Goal: Task Accomplishment & Management: Manage account settings

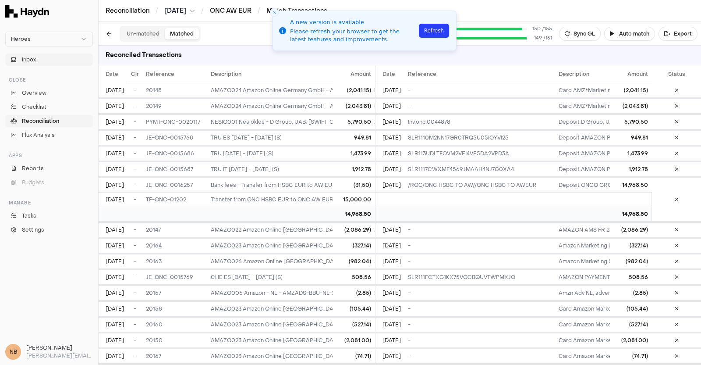
click at [27, 60] on span "Inbox" at bounding box center [29, 60] width 14 height 8
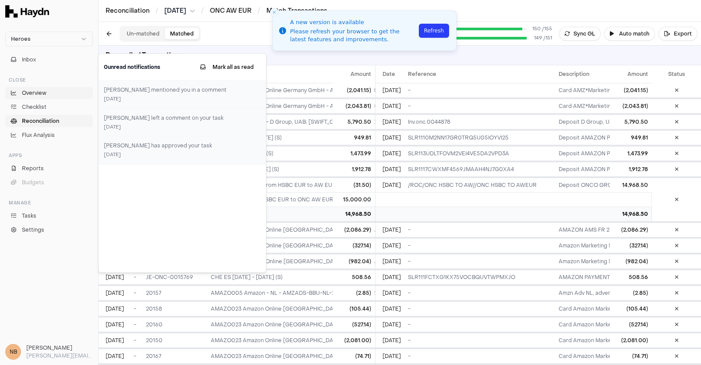
click at [32, 91] on span "Overview" at bounding box center [34, 93] width 25 height 8
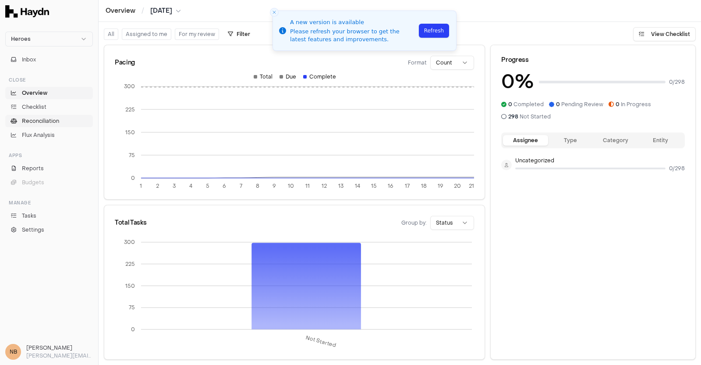
click at [49, 120] on span "Reconciliation" at bounding box center [40, 121] width 37 height 8
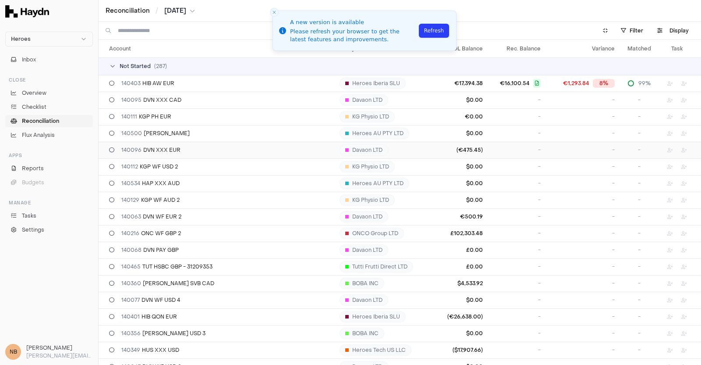
click at [451, 149] on td "(€475.45)" at bounding box center [460, 150] width 53 height 17
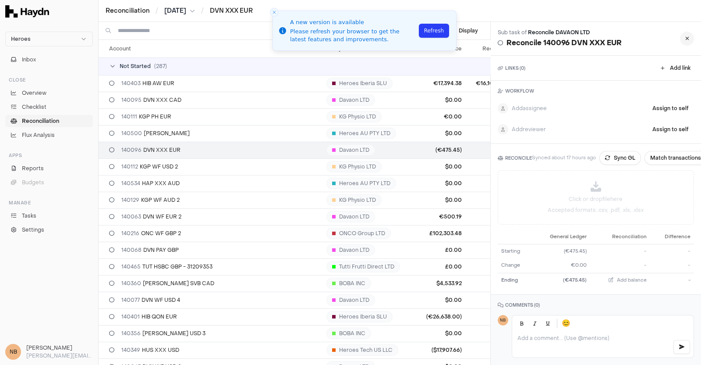
click at [682, 43] on button at bounding box center [687, 39] width 14 height 14
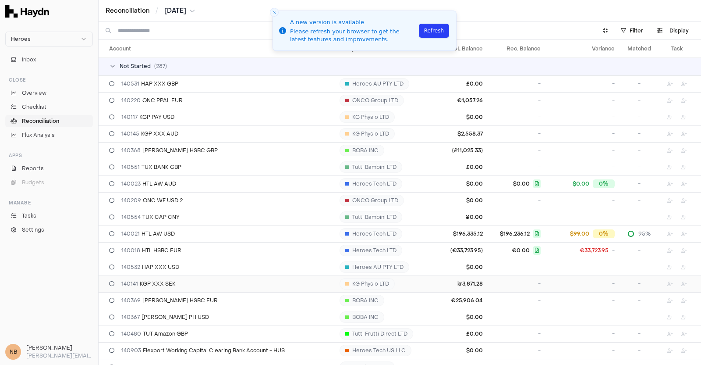
scroll to position [438, 0]
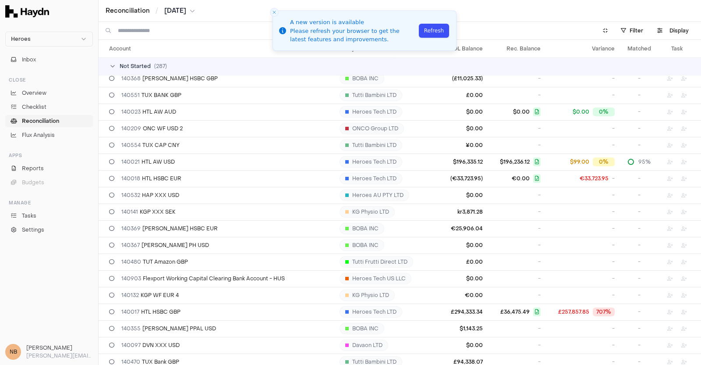
click at [434, 35] on button "Refresh" at bounding box center [434, 31] width 30 height 14
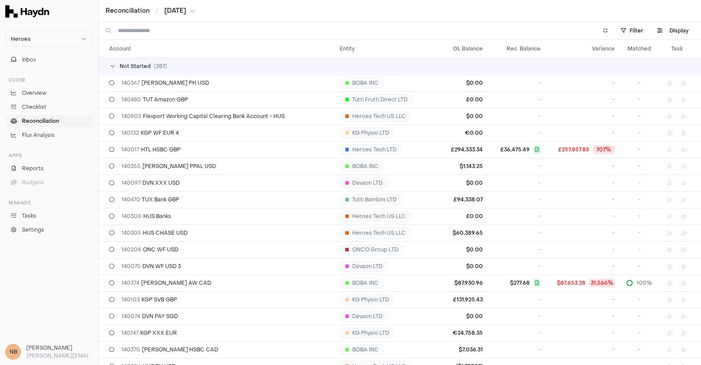
scroll to position [603, 0]
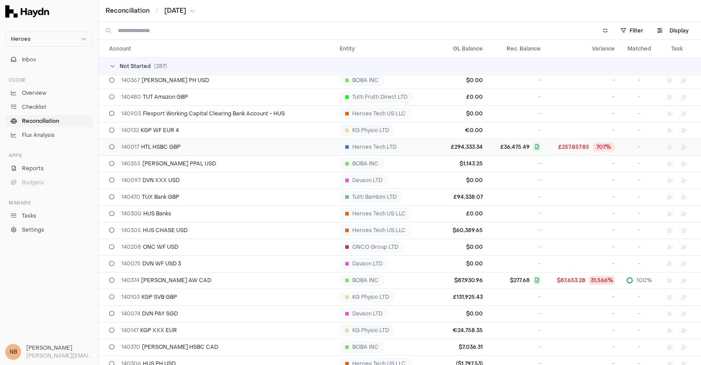
click at [558, 148] on span "£257,857.85" at bounding box center [573, 146] width 31 height 7
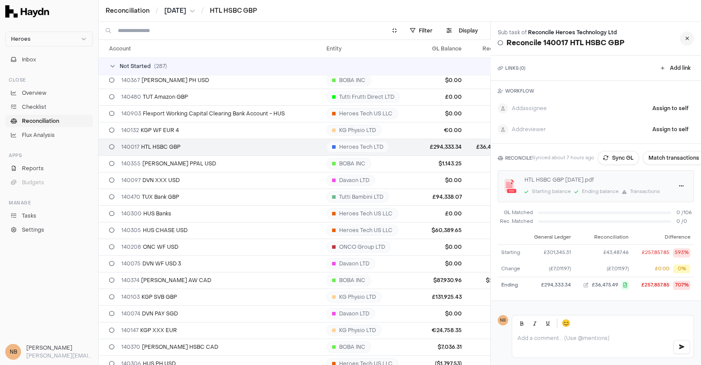
click at [685, 38] on icon at bounding box center [687, 38] width 4 height 5
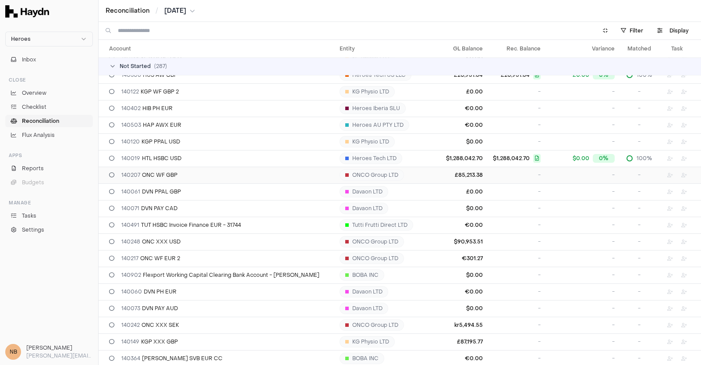
scroll to position [986, 0]
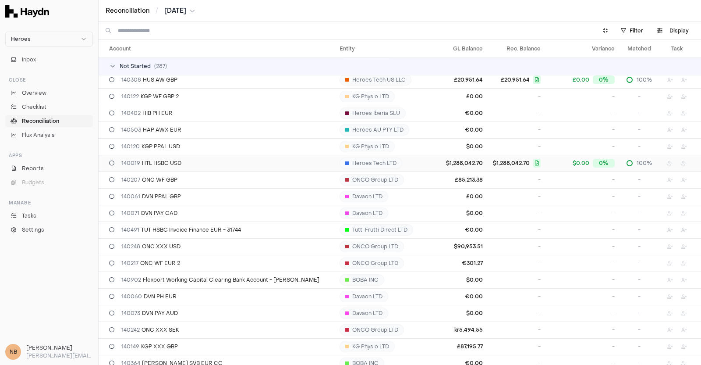
click at [441, 159] on td "$1,288,042.70" at bounding box center [460, 163] width 53 height 17
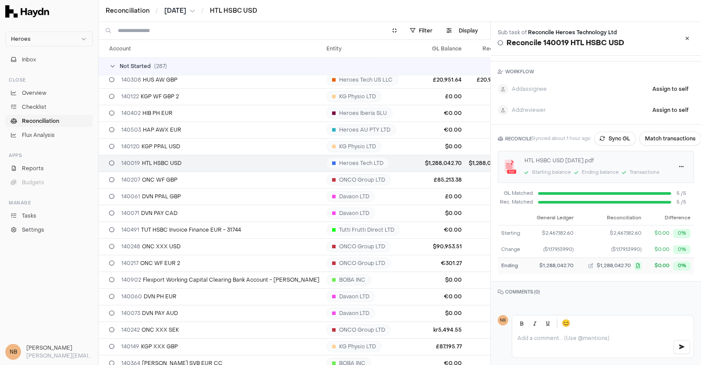
scroll to position [29, 0]
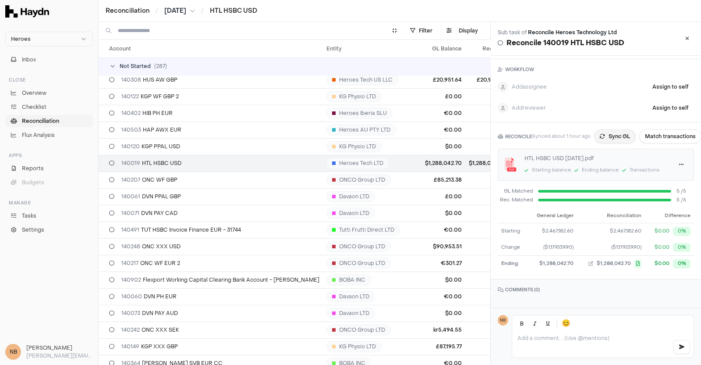
click at [606, 129] on button "Sync GL" at bounding box center [615, 136] width 42 height 14
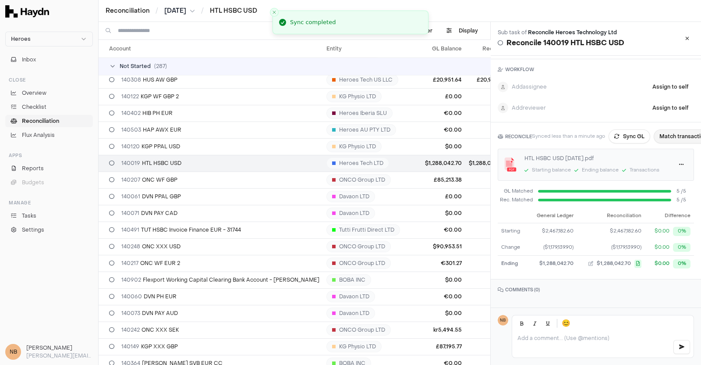
click at [677, 129] on button "Match transactions" at bounding box center [685, 136] width 62 height 14
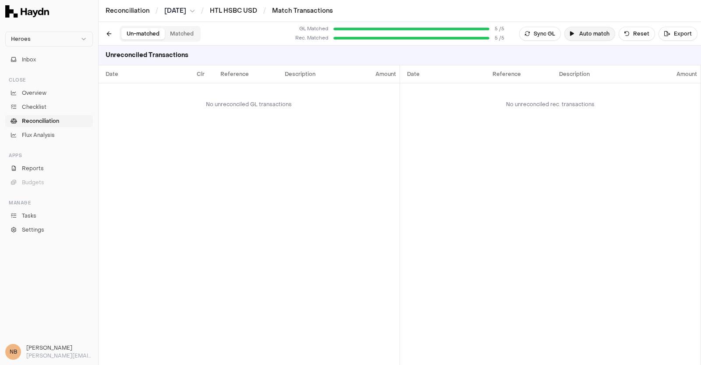
click at [589, 30] on button "Auto match" at bounding box center [590, 34] width 51 height 14
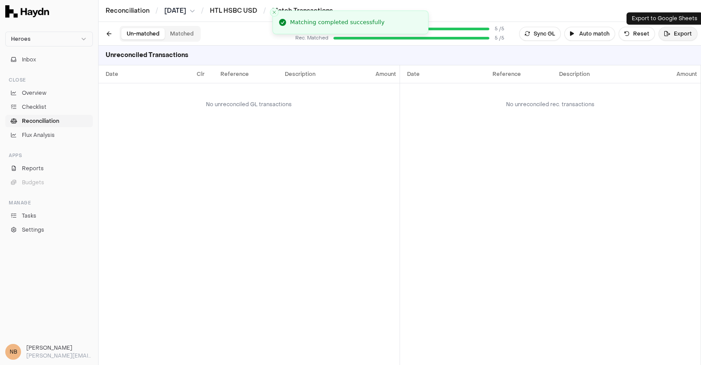
click at [671, 37] on button "Export" at bounding box center [678, 34] width 39 height 14
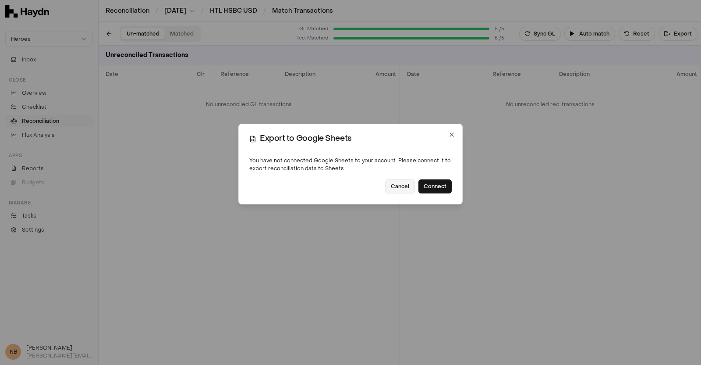
click at [406, 187] on button "Cancel" at bounding box center [400, 186] width 30 height 14
click at [401, 188] on button "Cancel" at bounding box center [400, 186] width 30 height 14
click at [453, 135] on icon "button" at bounding box center [451, 134] width 7 height 7
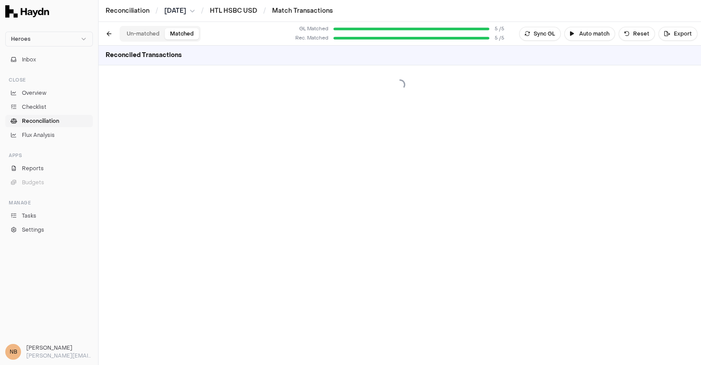
click at [185, 32] on button "Matched" at bounding box center [182, 33] width 34 height 11
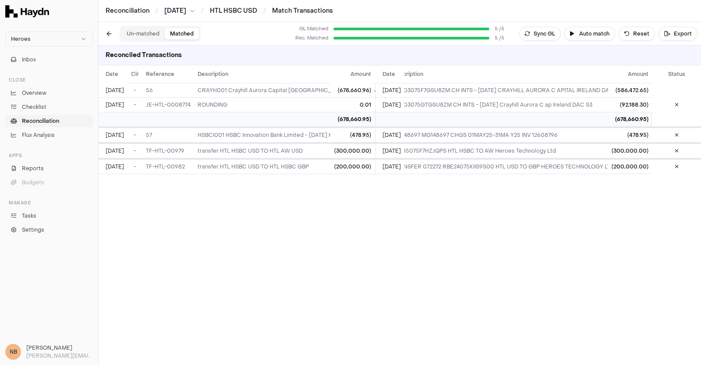
scroll to position [0, 85]
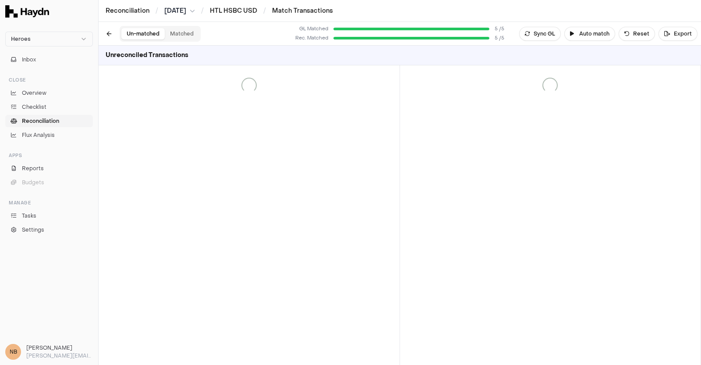
click at [146, 35] on button "Un-matched" at bounding box center [142, 33] width 43 height 11
click at [177, 12] on span "Jul 2025" at bounding box center [175, 11] width 22 height 9
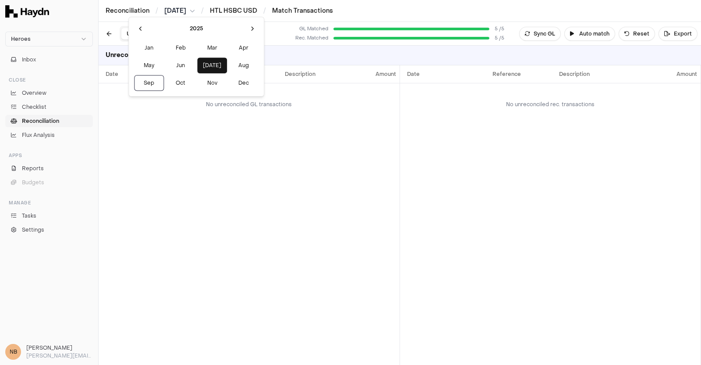
click at [233, 11] on html "Heroes Inbox Close Overview Checklist Reconciliation Flux Analysis Apps Reports…" at bounding box center [350, 182] width 701 height 365
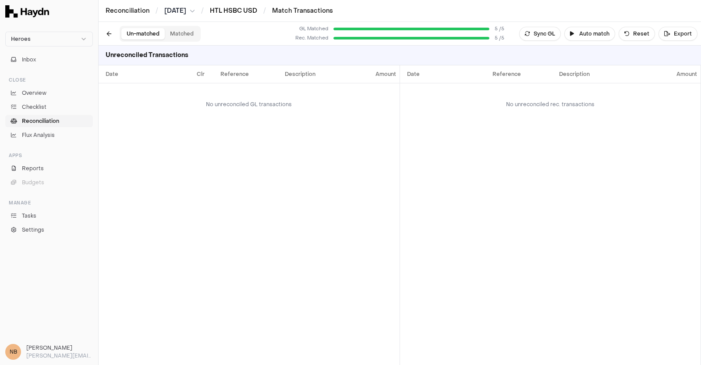
click at [231, 8] on link "HTL HSBC USD" at bounding box center [233, 11] width 47 height 8
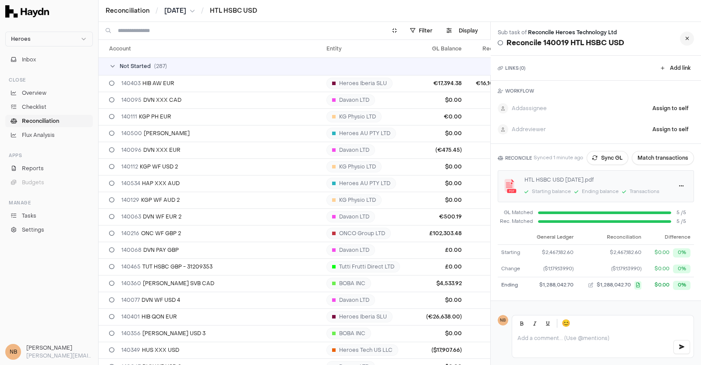
click at [682, 39] on button at bounding box center [687, 39] width 14 height 14
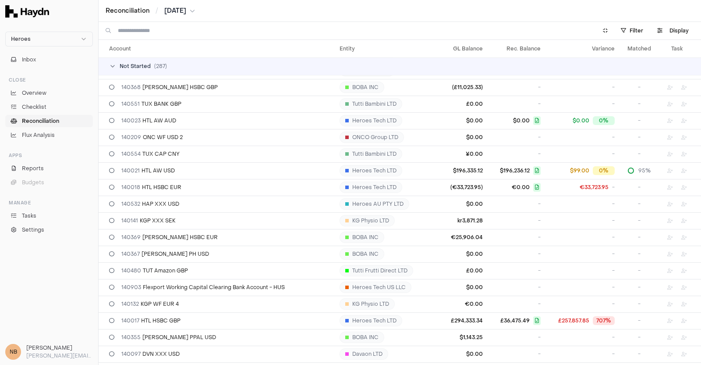
scroll to position [493, 0]
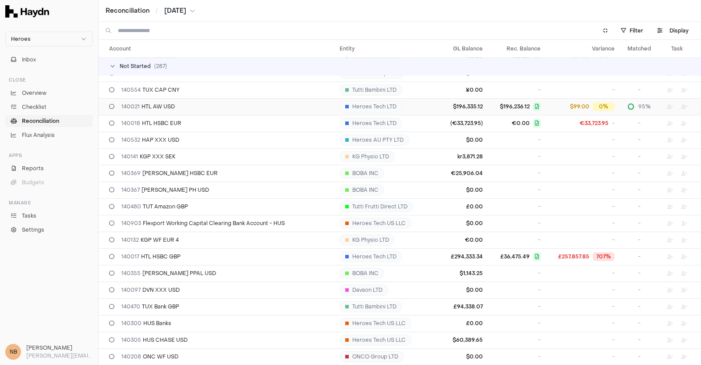
click at [500, 107] on span "$196,236.12" at bounding box center [515, 106] width 30 height 7
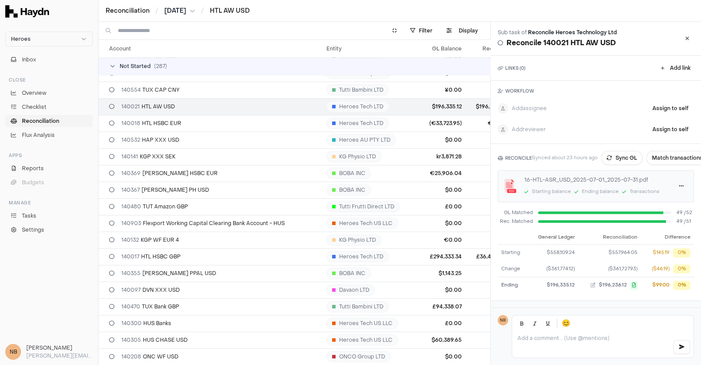
click at [476, 108] on span "$196,236.12" at bounding box center [491, 106] width 30 height 7
click at [416, 103] on td "$196,335.12" at bounding box center [441, 106] width 50 height 17
click at [465, 251] on td "£36,475.49" at bounding box center [492, 256] width 55 height 17
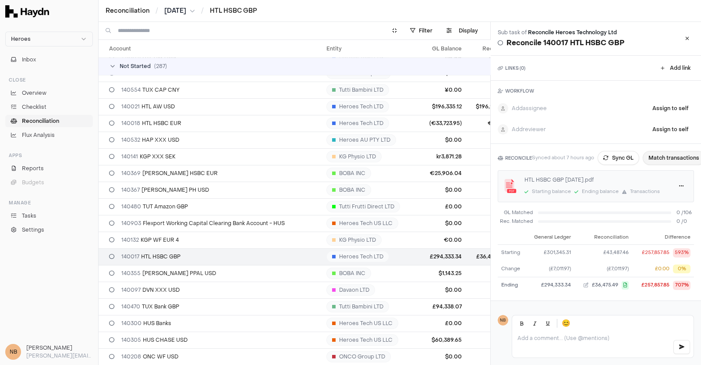
click at [673, 159] on button "Match transactions" at bounding box center [674, 158] width 62 height 14
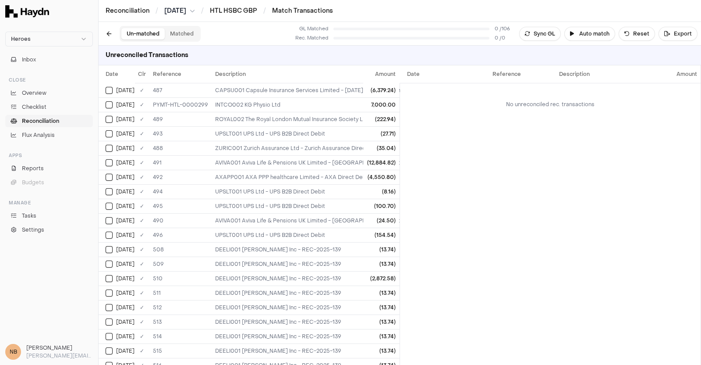
click at [181, 33] on button "Matched" at bounding box center [182, 33] width 34 height 11
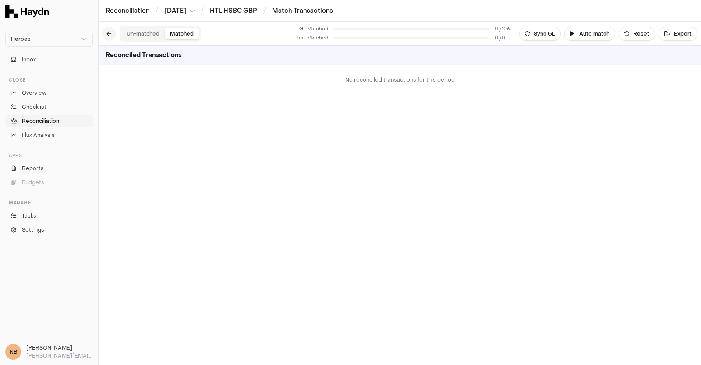
click at [109, 32] on button at bounding box center [109, 34] width 14 height 14
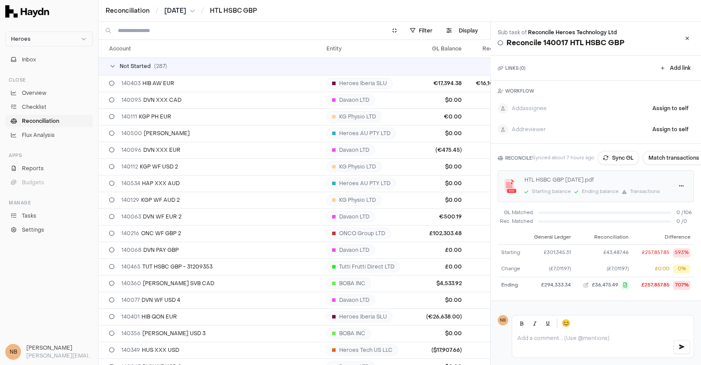
scroll to position [0, 11]
click at [669, 286] on div "707%" at bounding box center [678, 285] width 18 height 9
click at [638, 282] on div "£257,857.85" at bounding box center [652, 284] width 28 height 7
click at [618, 283] on icon "button" at bounding box center [621, 285] width 7 height 8
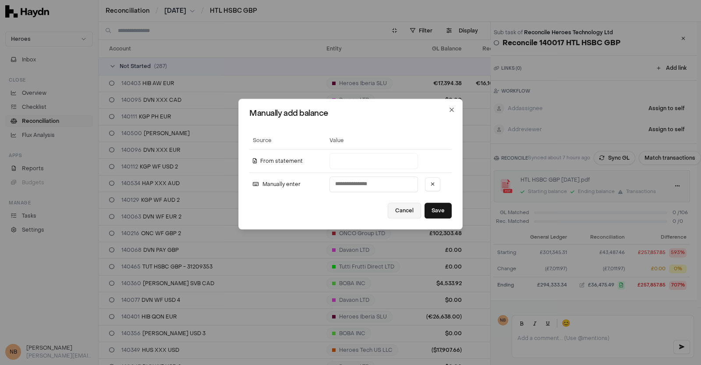
click at [408, 211] on button "Cancel" at bounding box center [404, 210] width 33 height 16
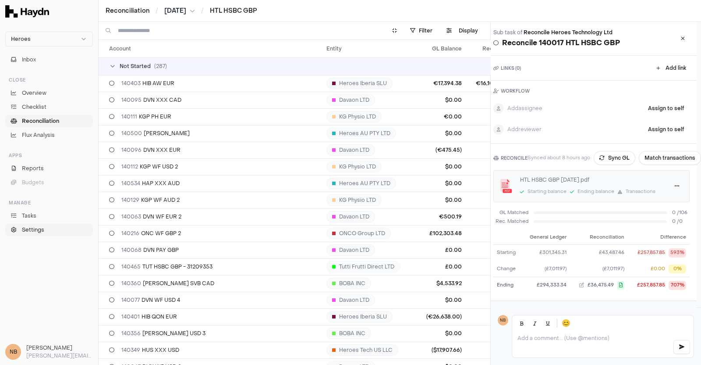
click at [32, 227] on span "Settings" at bounding box center [33, 230] width 22 height 8
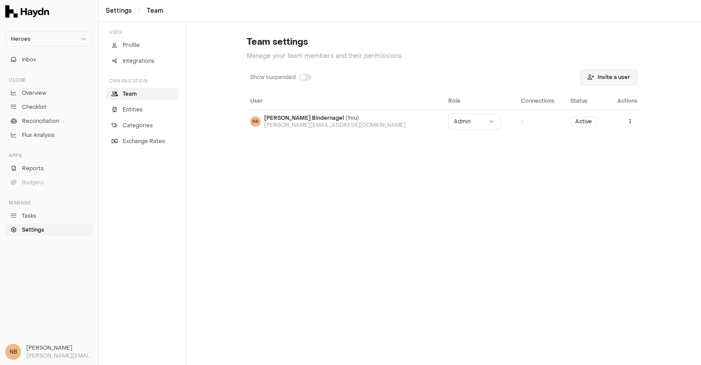
click at [611, 78] on button "Invite a user" at bounding box center [608, 77] width 57 height 16
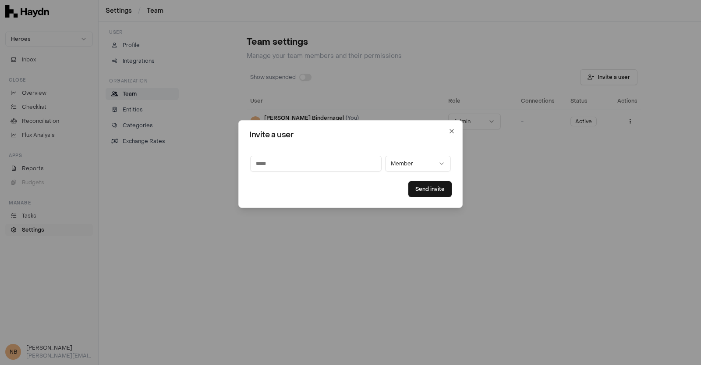
click at [357, 164] on input at bounding box center [315, 164] width 131 height 16
paste input "**********"
type input "**********"
click at [432, 165] on button "Member" at bounding box center [418, 164] width 66 height 16
click at [359, 181] on form "**********" at bounding box center [350, 171] width 202 height 51
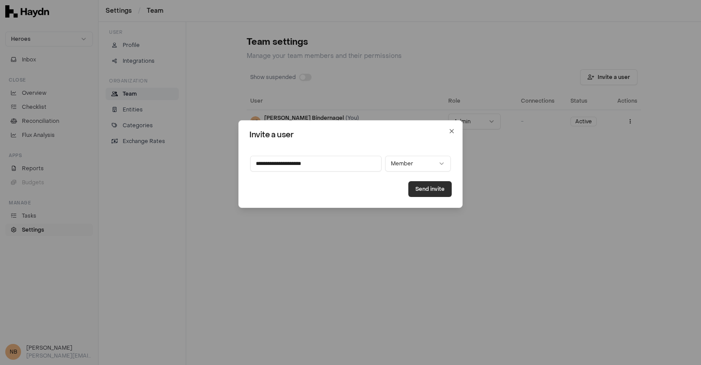
click at [424, 188] on button "Send invite" at bounding box center [429, 189] width 43 height 16
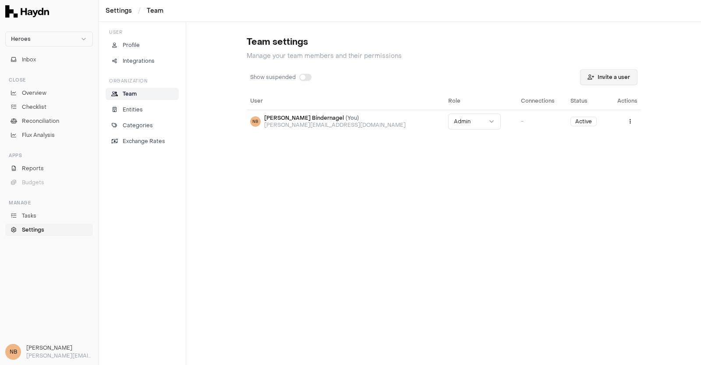
click at [611, 77] on button "Invite a user" at bounding box center [608, 77] width 57 height 16
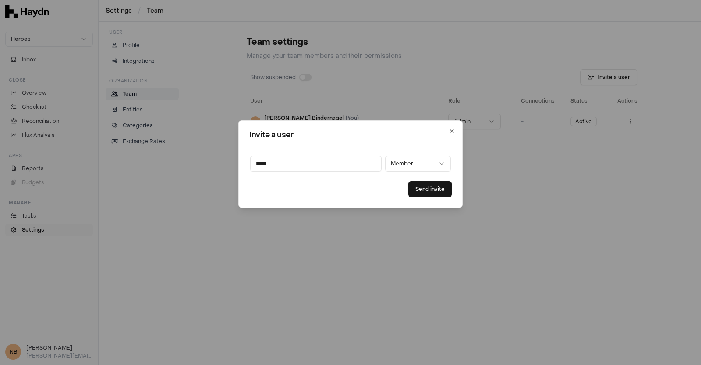
drag, startPoint x: 287, startPoint y: 166, endPoint x: 237, endPoint y: 153, distance: 51.4
click at [237, 153] on body "Heroes Inbox Close Overview Checklist Reconciliation Flux Analysis Apps Reports…" at bounding box center [350, 182] width 701 height 365
paste input "**********"
type input "**********"
click at [430, 192] on button "Send invite" at bounding box center [429, 189] width 43 height 16
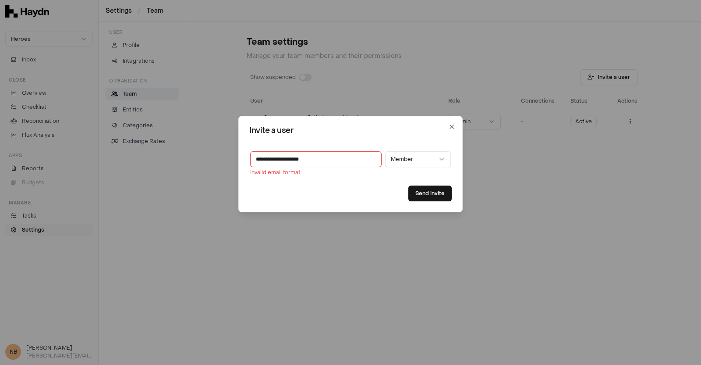
click at [328, 158] on input "**********" at bounding box center [315, 159] width 131 height 16
drag, startPoint x: 327, startPoint y: 163, endPoint x: 196, endPoint y: 139, distance: 132.8
click at [196, 139] on body "**********" at bounding box center [350, 182] width 701 height 365
paste input "**********"
type input "**********"
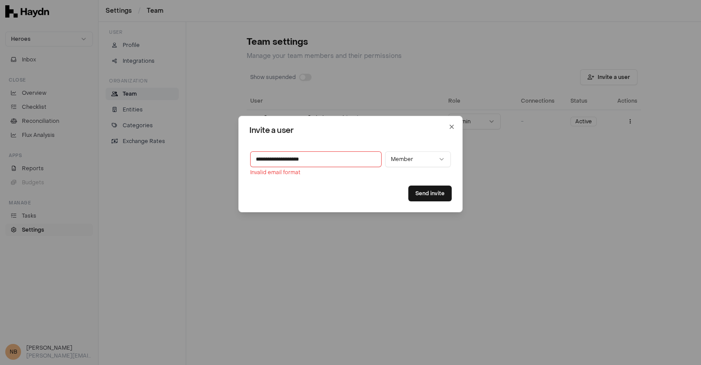
click at [390, 172] on div "**********" at bounding box center [350, 163] width 202 height 26
click at [401, 160] on button "Member" at bounding box center [418, 159] width 66 height 16
click at [325, 185] on form "**********" at bounding box center [350, 172] width 202 height 60
click at [352, 209] on div "**********" at bounding box center [350, 164] width 224 height 96
click at [450, 128] on icon "button" at bounding box center [451, 126] width 7 height 7
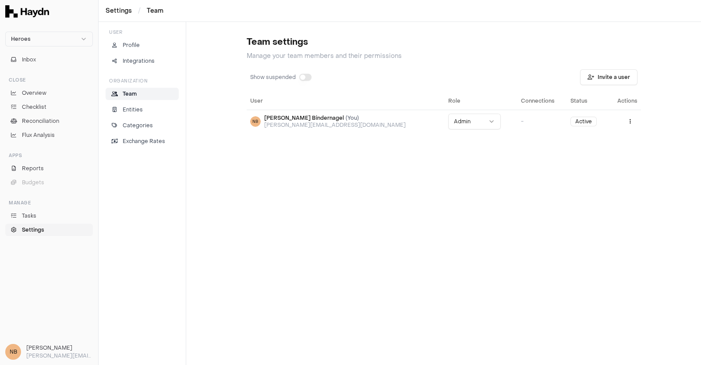
click at [284, 245] on div "Team settings Manage your team members and their permissions Show suspended Inv…" at bounding box center [443, 193] width 515 height 343
click at [616, 82] on button "Invite a user" at bounding box center [608, 77] width 57 height 16
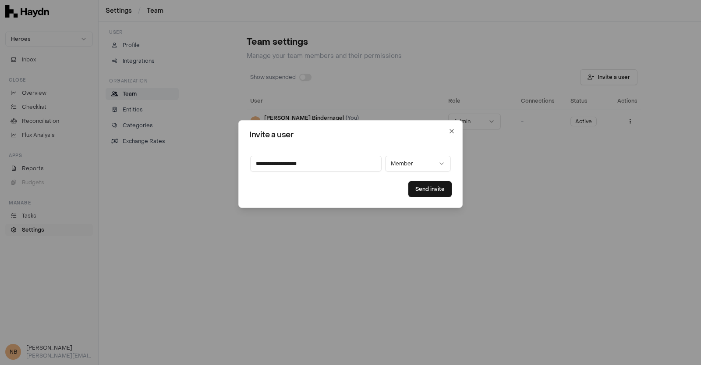
type input "**********"
click at [427, 191] on button "Send invite" at bounding box center [429, 189] width 43 height 16
